Goal: Task Accomplishment & Management: Use online tool/utility

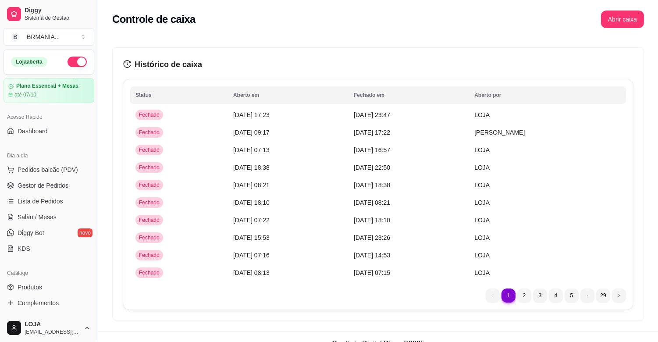
scroll to position [147, 0]
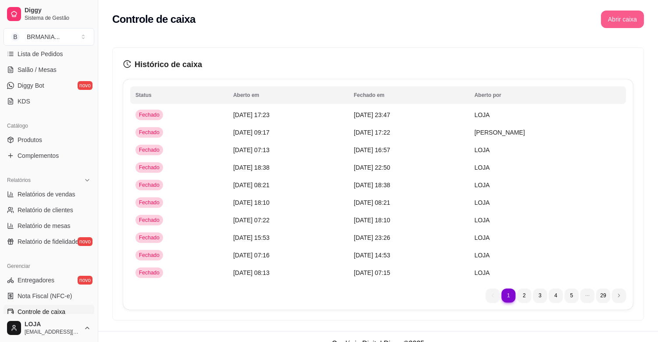
click at [616, 27] on button "Abrir caixa" at bounding box center [622, 20] width 43 height 18
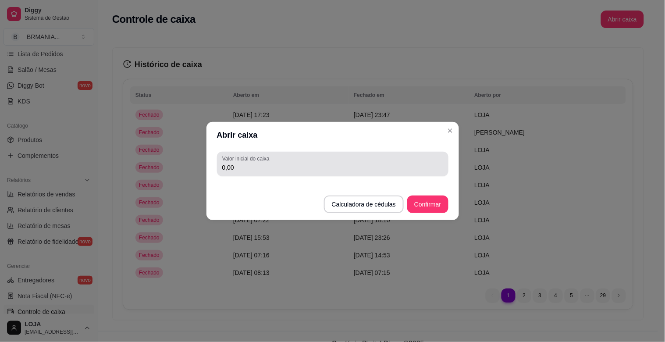
click at [343, 172] on div "0,00" at bounding box center [332, 164] width 221 height 18
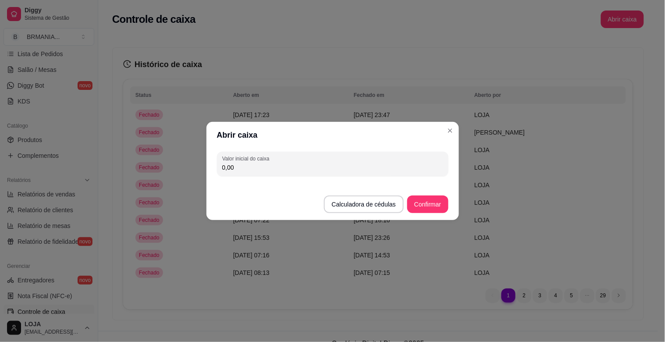
drag, startPoint x: 353, startPoint y: 164, endPoint x: 377, endPoint y: 160, distance: 24.0
click at [356, 162] on div "0,00" at bounding box center [332, 164] width 221 height 18
drag, startPoint x: 384, startPoint y: 167, endPoint x: 388, endPoint y: 167, distance: 4.4
click at [386, 167] on input "0,00" at bounding box center [332, 167] width 221 height 9
type input "200,00"
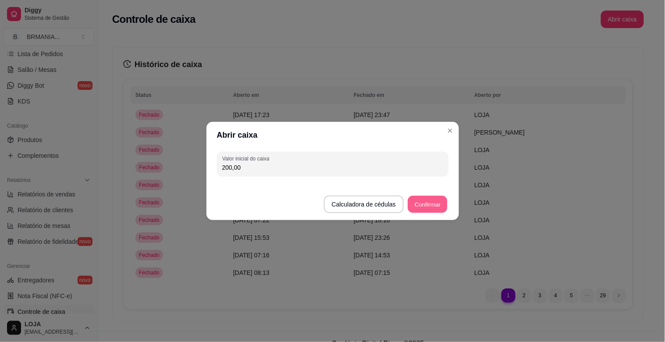
click at [431, 202] on button "Confirmar" at bounding box center [428, 204] width 40 height 17
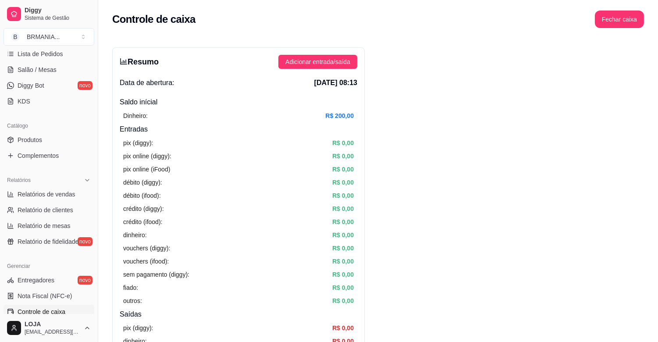
scroll to position [0, 0]
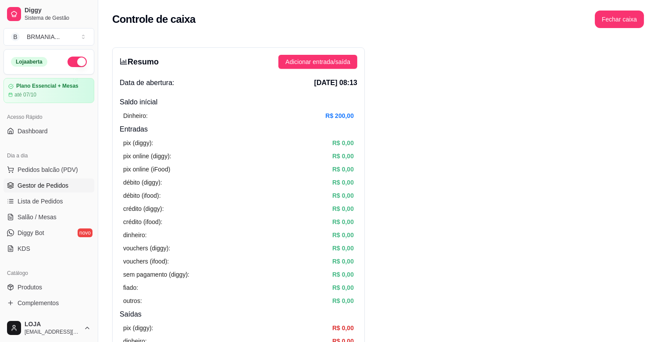
click at [52, 186] on span "Gestor de Pedidos" at bounding box center [43, 185] width 51 height 9
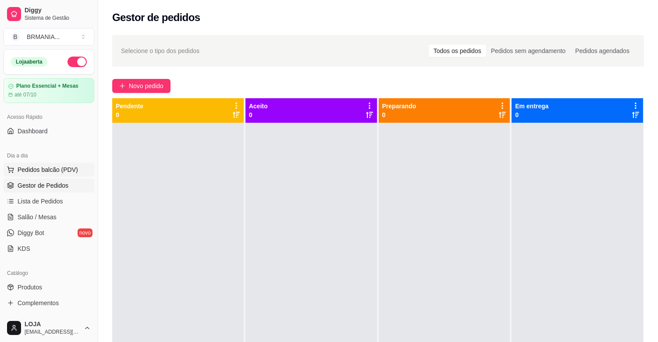
click at [55, 167] on span "Pedidos balcão (PDV)" at bounding box center [48, 169] width 61 height 9
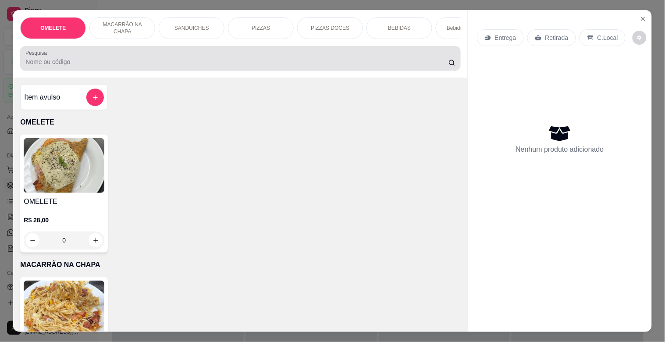
click at [106, 60] on div at bounding box center [240, 59] width 430 height 18
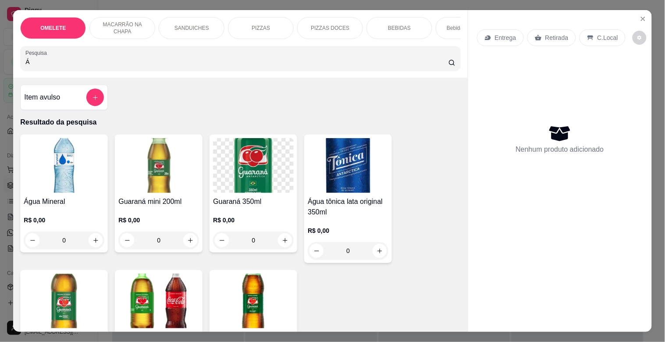
type input "Á"
click at [75, 165] on img at bounding box center [64, 165] width 81 height 55
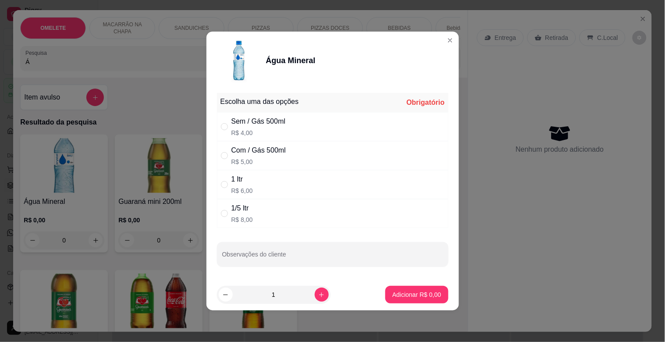
click at [281, 128] on p "R$ 4,00" at bounding box center [259, 132] width 54 height 9
radio input "true"
click at [409, 299] on button "Adicionar R$ 4,00" at bounding box center [416, 295] width 63 height 18
type input "1"
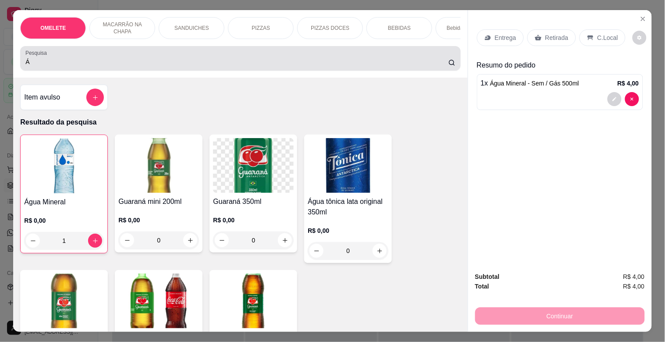
click at [95, 59] on div "Pesquisa Á" at bounding box center [240, 58] width 440 height 25
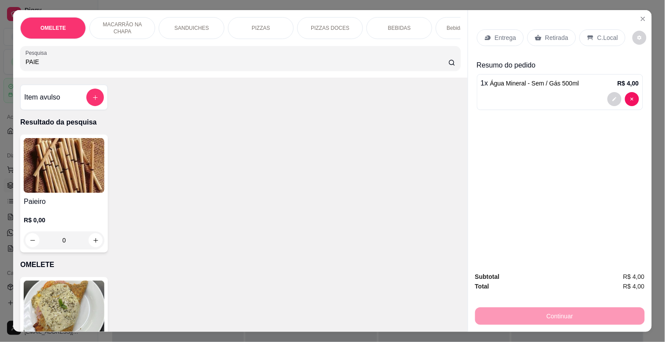
type input "PAIE"
click at [73, 172] on img at bounding box center [64, 165] width 81 height 55
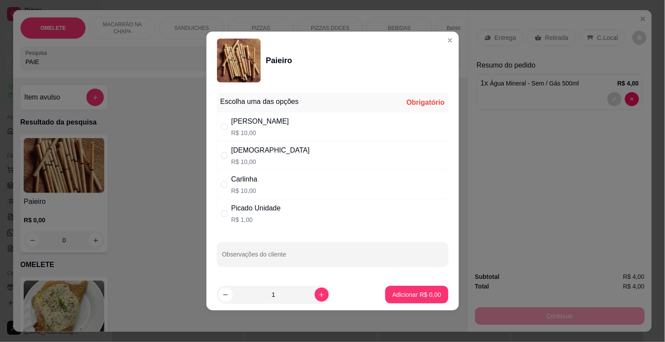
click at [318, 155] on div "Dinha R$ 10,00" at bounding box center [333, 155] width 232 height 29
radio input "true"
click at [406, 288] on button "Adicionar R$ 10,00" at bounding box center [415, 295] width 66 height 18
click at [406, 288] on div "OMELETE R$ 28,00 0" at bounding box center [240, 336] width 440 height 118
type input "1"
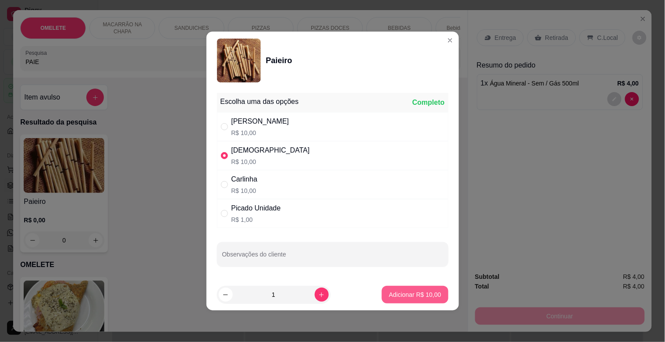
type input "1"
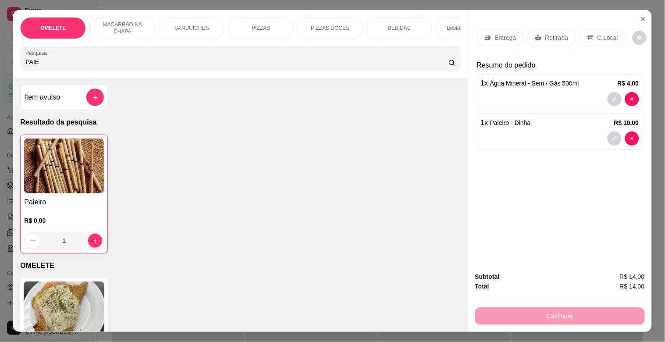
click at [550, 34] on p "Retirada" at bounding box center [556, 37] width 23 height 9
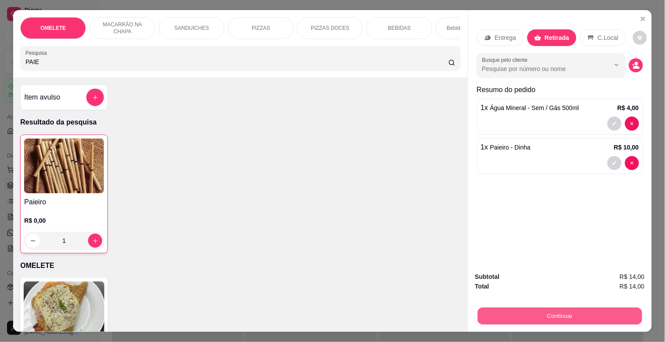
click at [547, 310] on button "Continuar" at bounding box center [559, 315] width 164 height 17
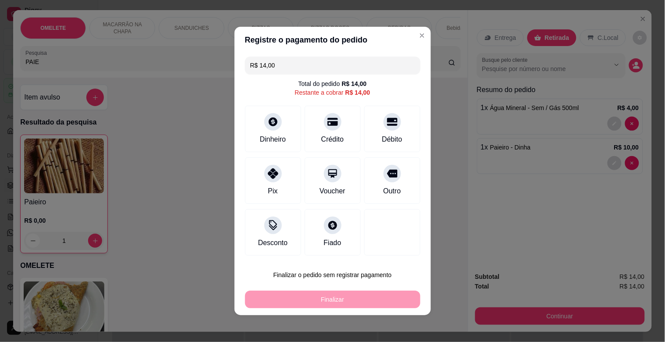
click at [320, 61] on input "R$ 14,00" at bounding box center [332, 66] width 165 height 18
click at [386, 122] on icon at bounding box center [391, 119] width 11 height 9
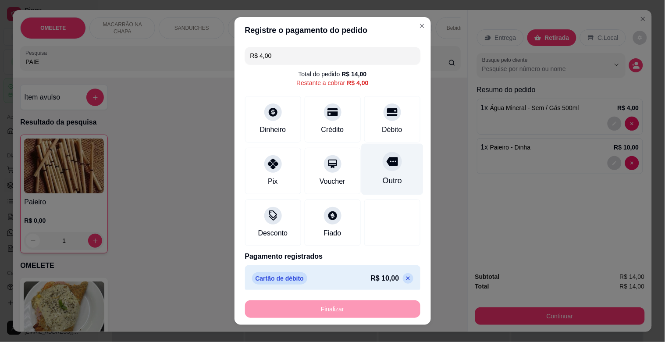
click at [386, 159] on icon at bounding box center [391, 161] width 11 height 9
type input "R$ 0,00"
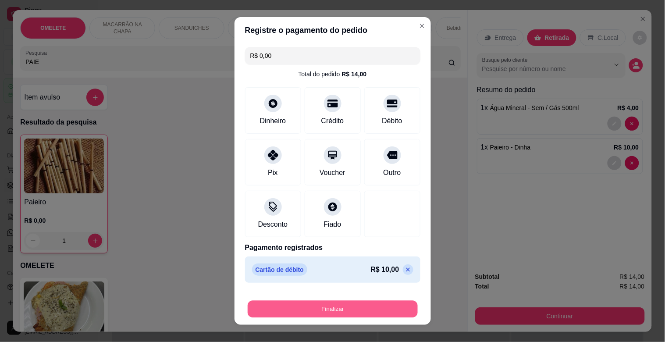
click at [341, 305] on button "Finalizar" at bounding box center [333, 309] width 170 height 17
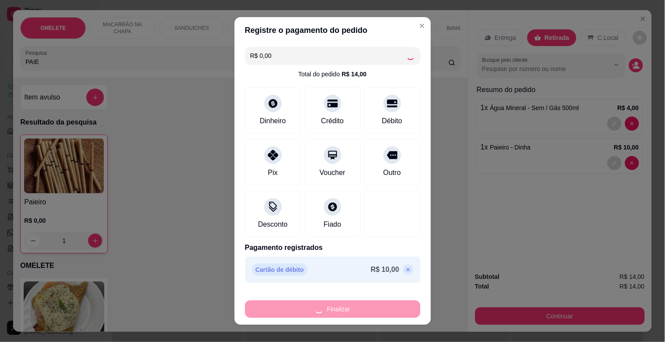
type input "0"
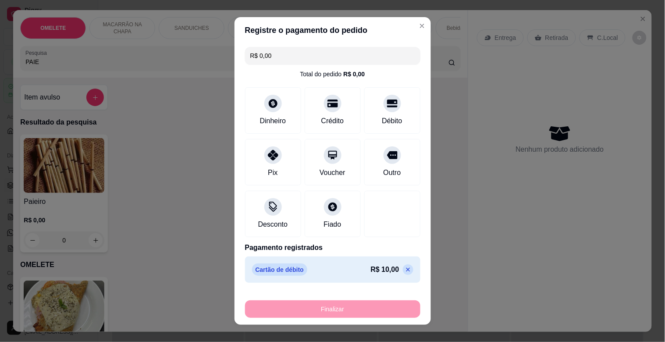
type input "-R$ 14,00"
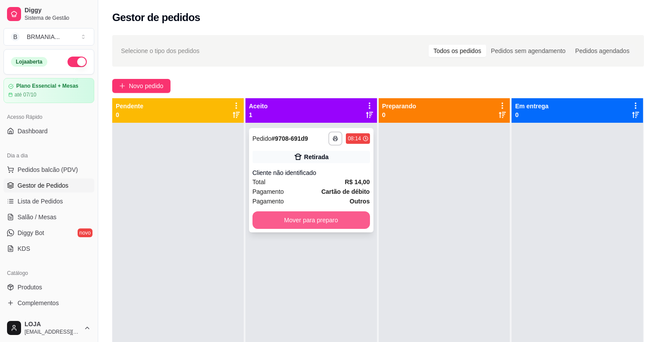
click at [335, 223] on button "Mover para preparo" at bounding box center [312, 220] width 118 height 18
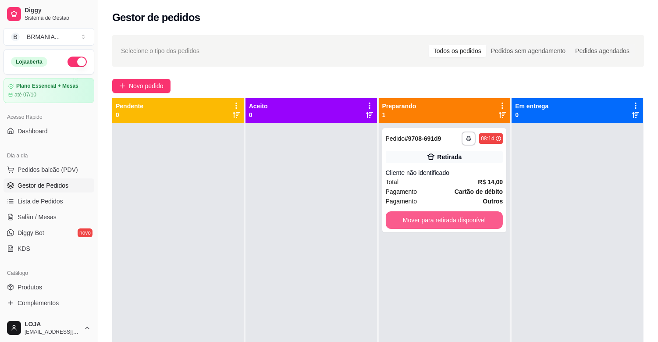
click at [431, 222] on button "Mover para retirada disponível" at bounding box center [445, 220] width 118 height 18
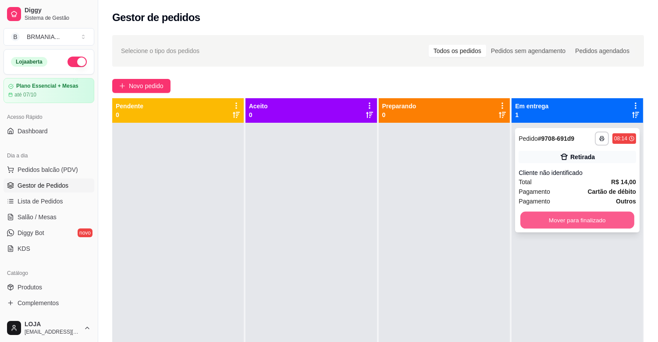
click at [602, 217] on button "Mover para finalizado" at bounding box center [577, 220] width 114 height 17
